Goal: Check status: Check status

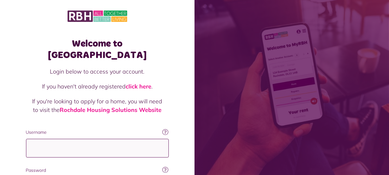
type input "**********"
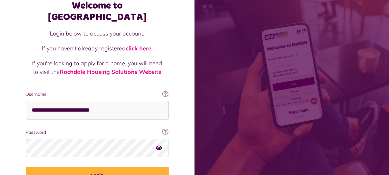
scroll to position [69, 0]
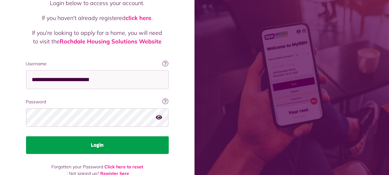
click at [150, 137] on button "Login" at bounding box center [97, 146] width 143 height 18
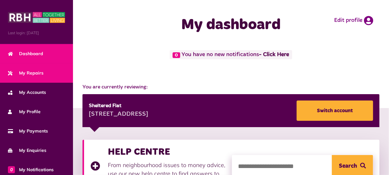
click at [24, 70] on span "My Repairs" at bounding box center [26, 73] width 36 height 7
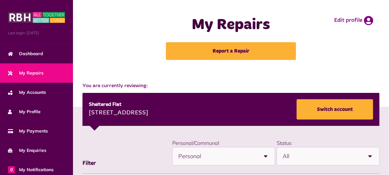
click at [274, 114] on div "Sheltered Flat [STREET_ADDRESS] Switch account" at bounding box center [231, 109] width 297 height 33
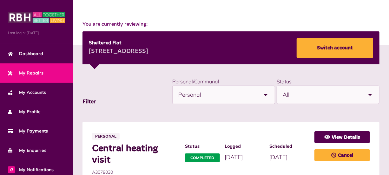
scroll to position [96, 0]
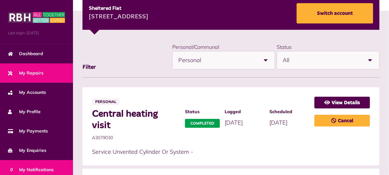
click at [50, 167] on span "0 My Notifications" at bounding box center [31, 170] width 46 height 7
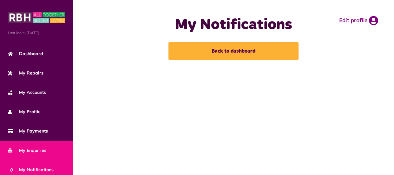
click at [44, 149] on span "My Enquiries" at bounding box center [27, 150] width 38 height 7
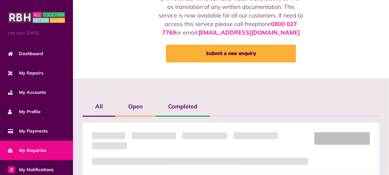
scroll to position [77, 0]
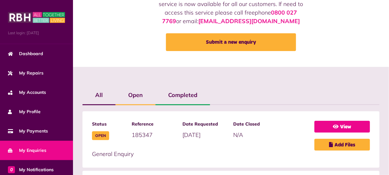
click at [342, 125] on link "View" at bounding box center [343, 127] width 56 height 12
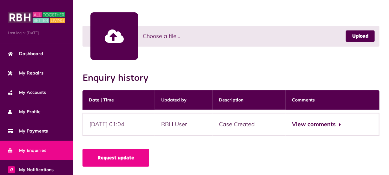
scroll to position [200, 0]
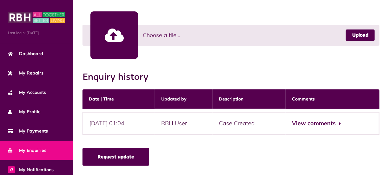
click at [138, 158] on link "Request update" at bounding box center [116, 157] width 67 height 18
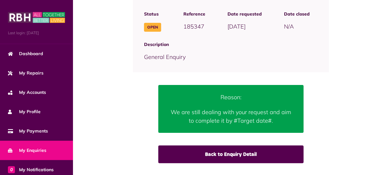
scroll to position [77, 0]
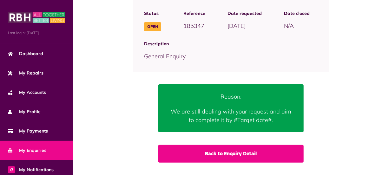
click at [223, 155] on link "Back to Enquiry Detail" at bounding box center [230, 154] width 145 height 18
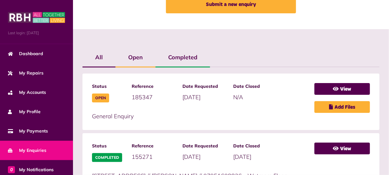
scroll to position [115, 0]
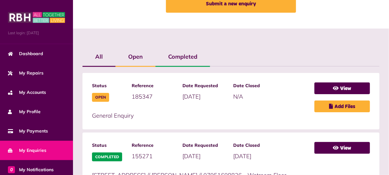
click at [266, 109] on div "General Enquiry" at bounding box center [200, 114] width 216 height 12
click at [103, 97] on span "Open" at bounding box center [100, 97] width 17 height 9
click at [338, 86] on link "View" at bounding box center [343, 89] width 56 height 12
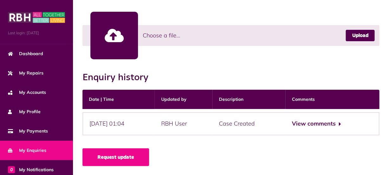
scroll to position [200, 0]
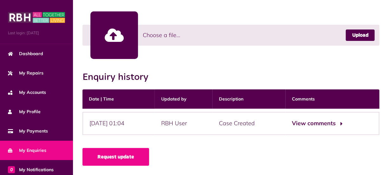
click at [334, 121] on button "View comments" at bounding box center [316, 123] width 49 height 9
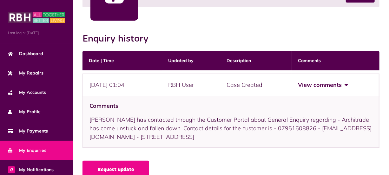
scroll to position [251, 0]
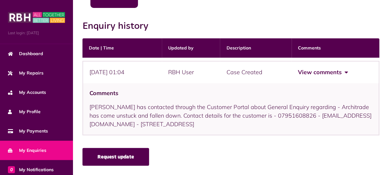
click at [130, 156] on link "Request update" at bounding box center [116, 157] width 67 height 18
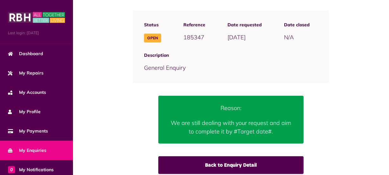
scroll to position [77, 0]
